Goal: Task Accomplishment & Management: Manage account settings

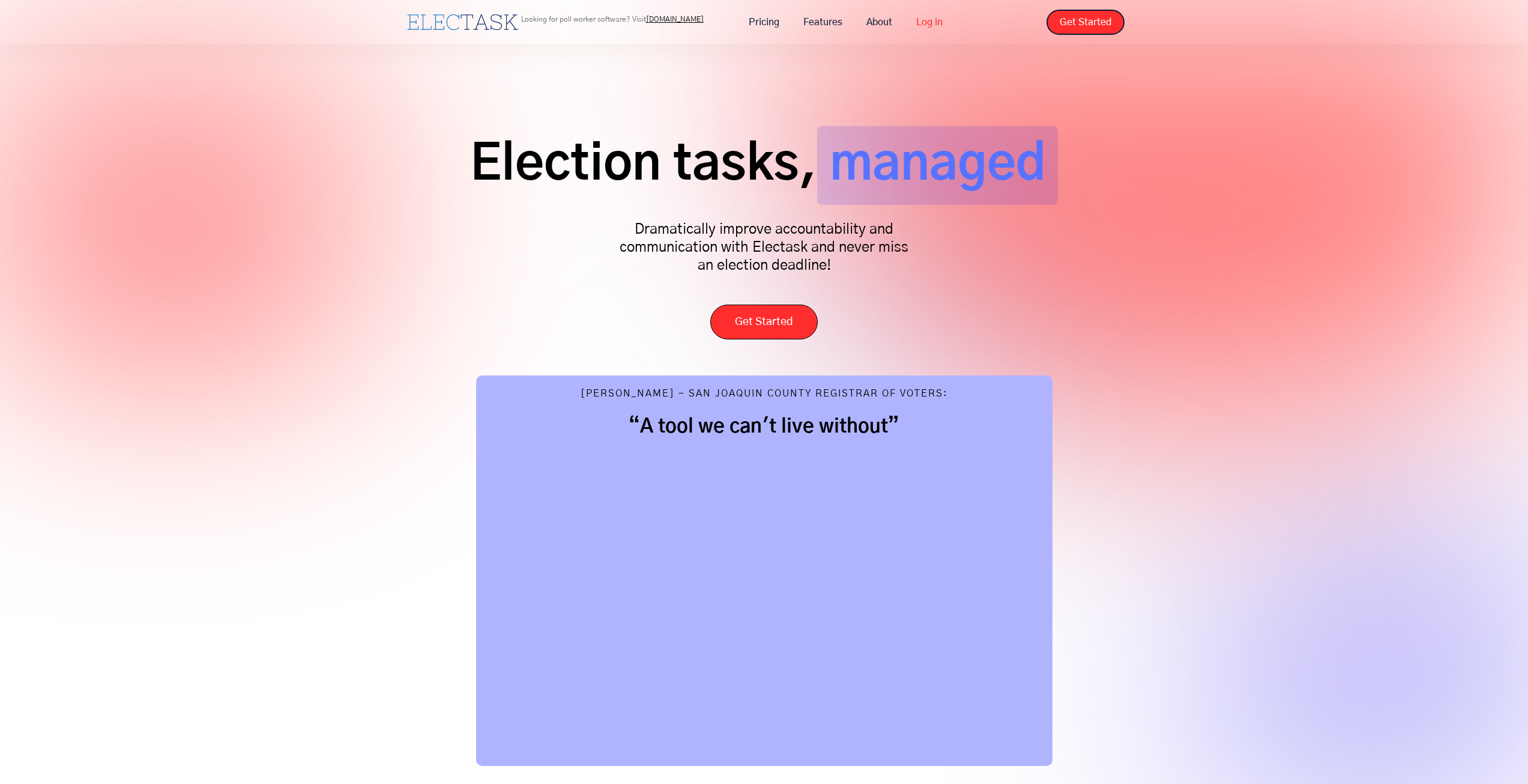
click at [925, 15] on link "Log in" at bounding box center [929, 22] width 50 height 25
click at [930, 20] on link "Log in" at bounding box center [929, 22] width 50 height 25
click at [933, 20] on link "Log in" at bounding box center [929, 22] width 50 height 25
